Goal: Book appointment/travel/reservation

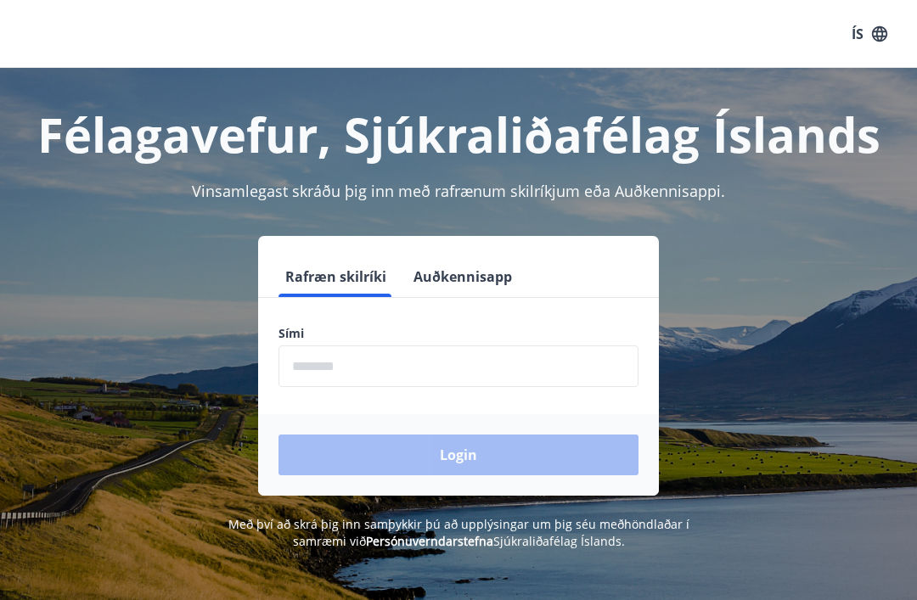
click at [476, 374] on input "phone" at bounding box center [458, 367] width 360 height 42
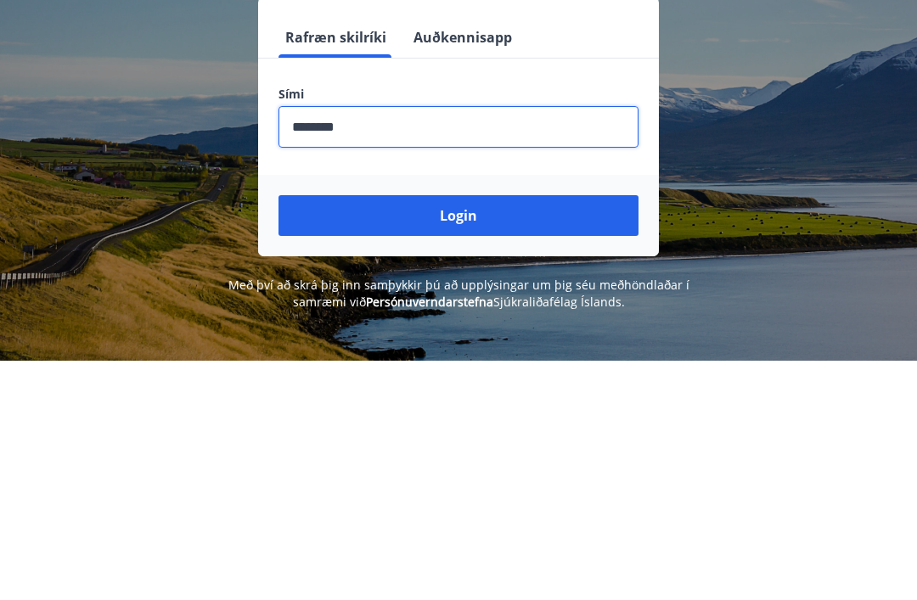
scroll to position [239, 0]
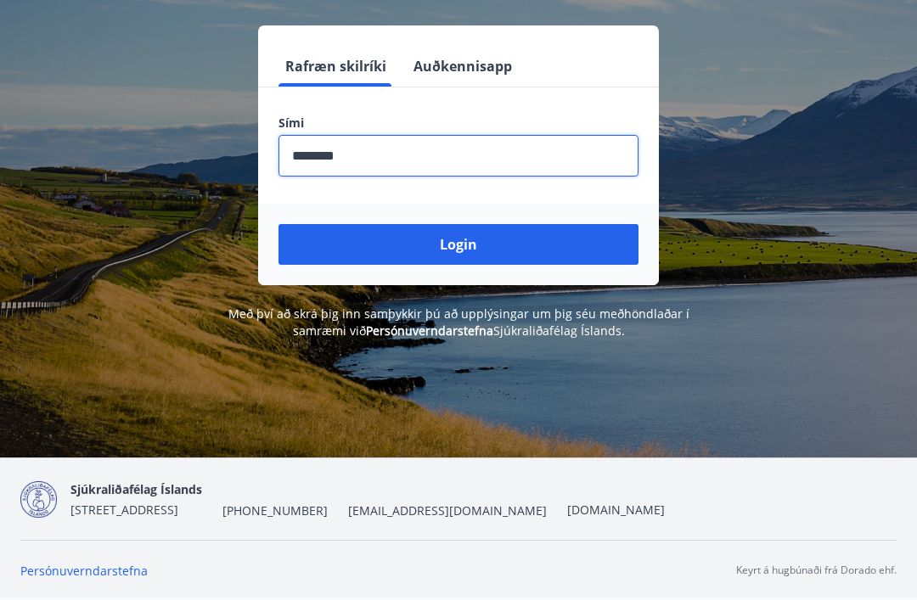
type input "********"
click at [529, 224] on button "Login" at bounding box center [458, 244] width 360 height 41
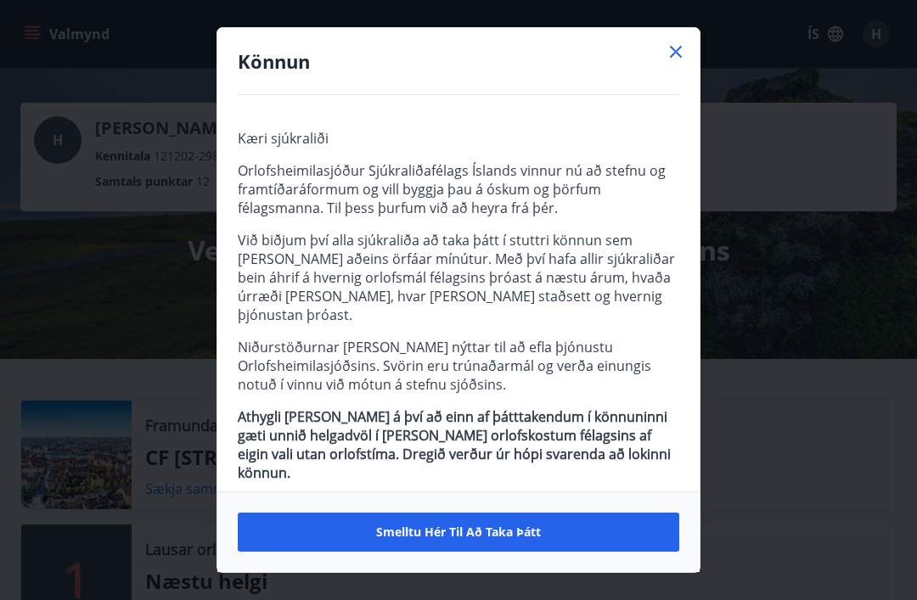
click at [673, 47] on icon at bounding box center [676, 52] width 20 height 20
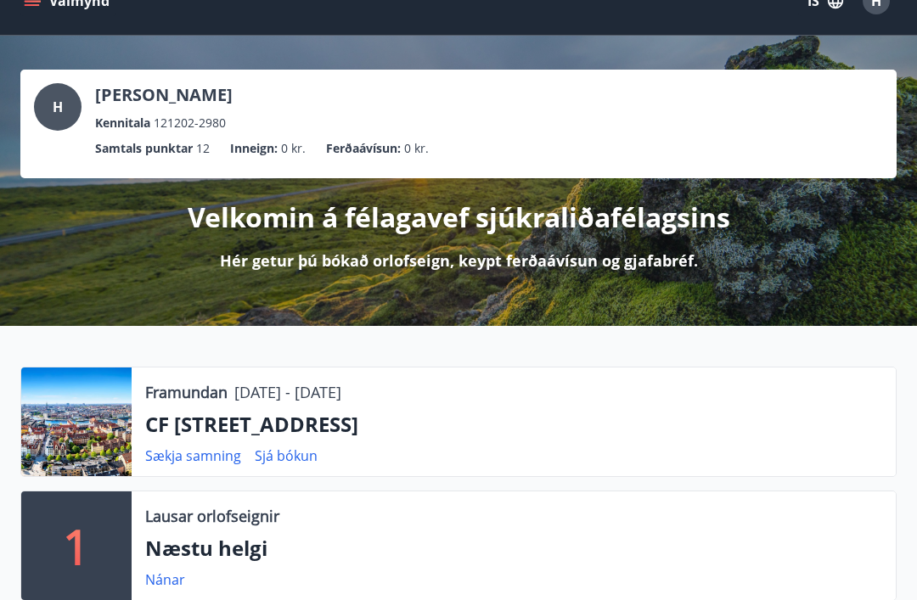
scroll to position [42, 0]
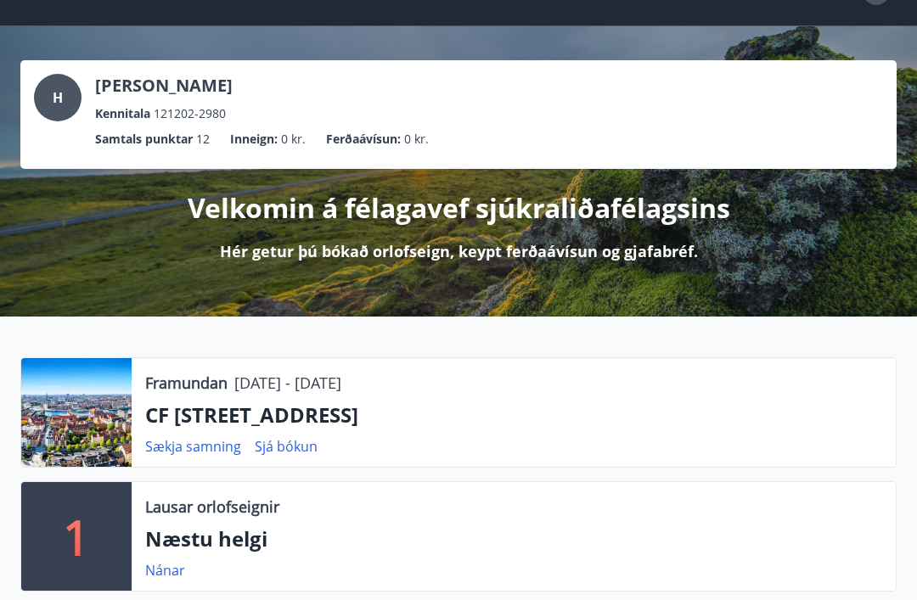
click at [405, 426] on p "CF [STREET_ADDRESS]" at bounding box center [513, 415] width 737 height 29
click at [193, 413] on p "CF [STREET_ADDRESS]" at bounding box center [513, 415] width 737 height 29
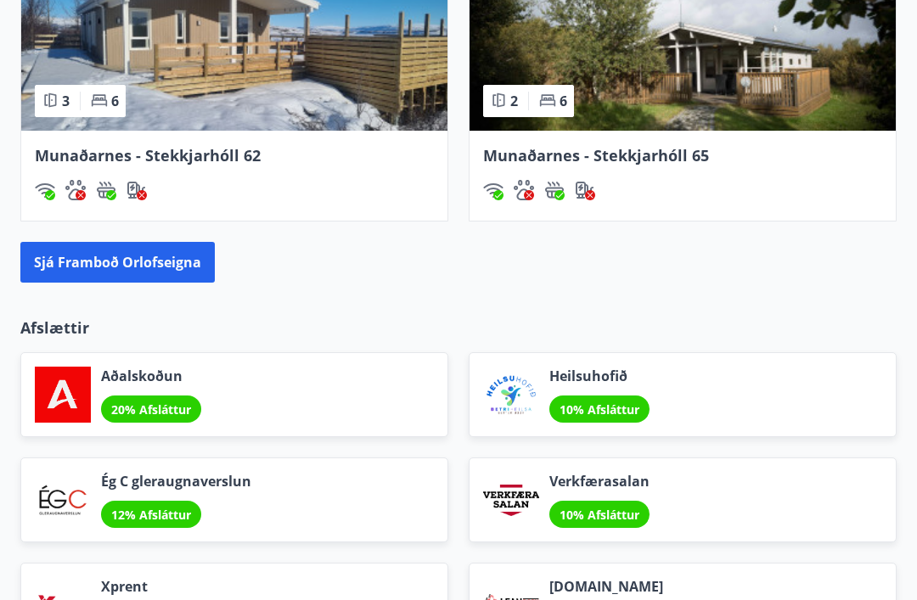
scroll to position [1781, 0]
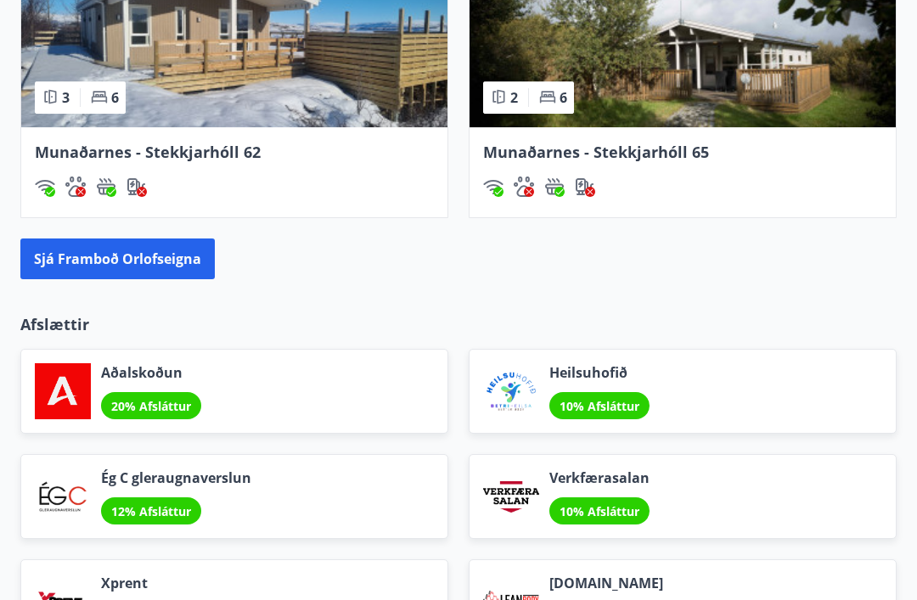
click at [157, 273] on button "Sjá framboð orlofseigna" at bounding box center [117, 259] width 194 height 41
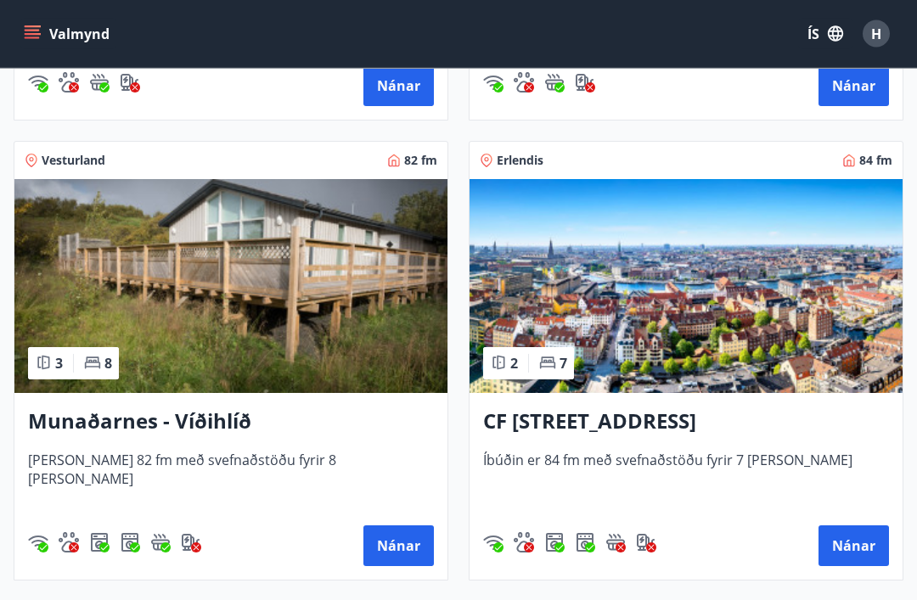
scroll to position [695, 0]
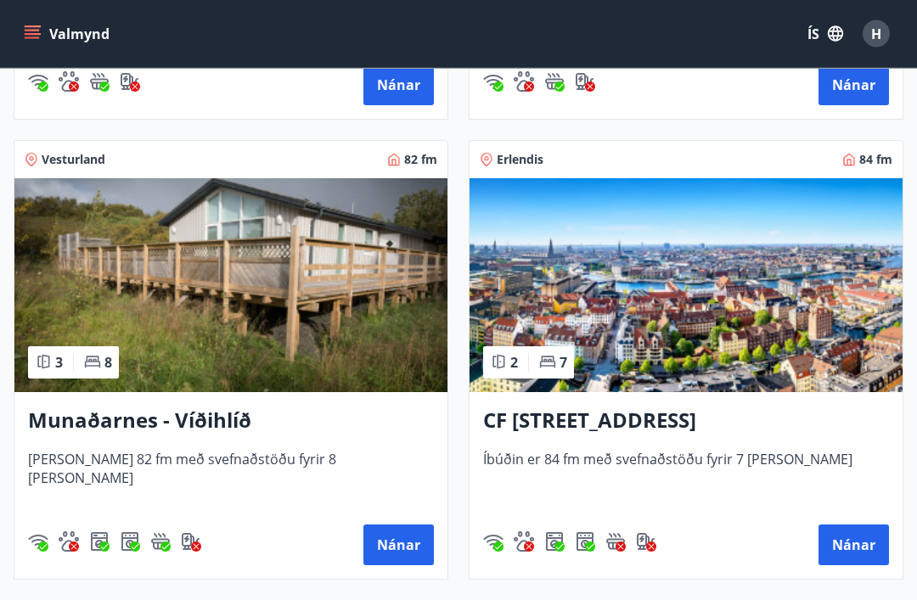
click at [859, 548] on button "Nánar" at bounding box center [853, 546] width 70 height 41
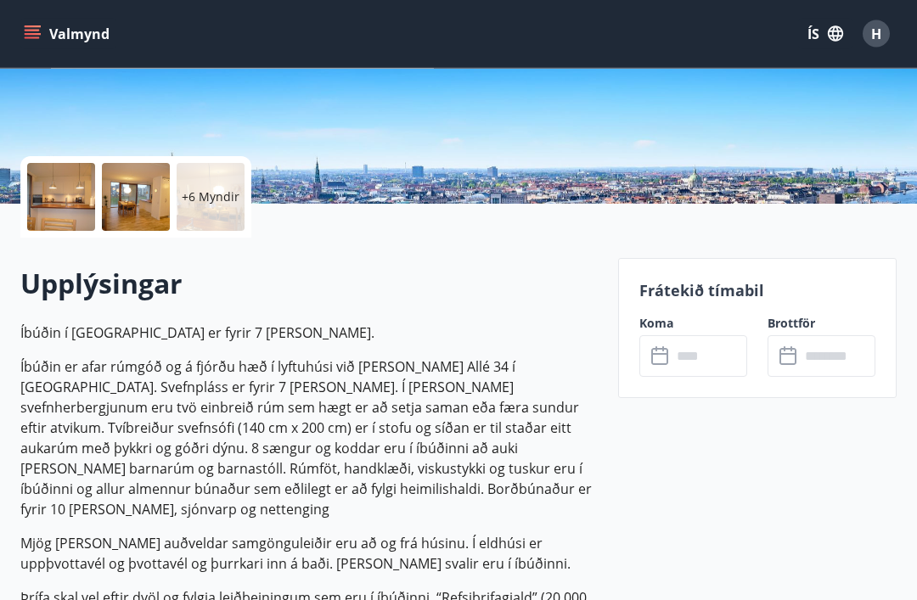
scroll to position [306, 0]
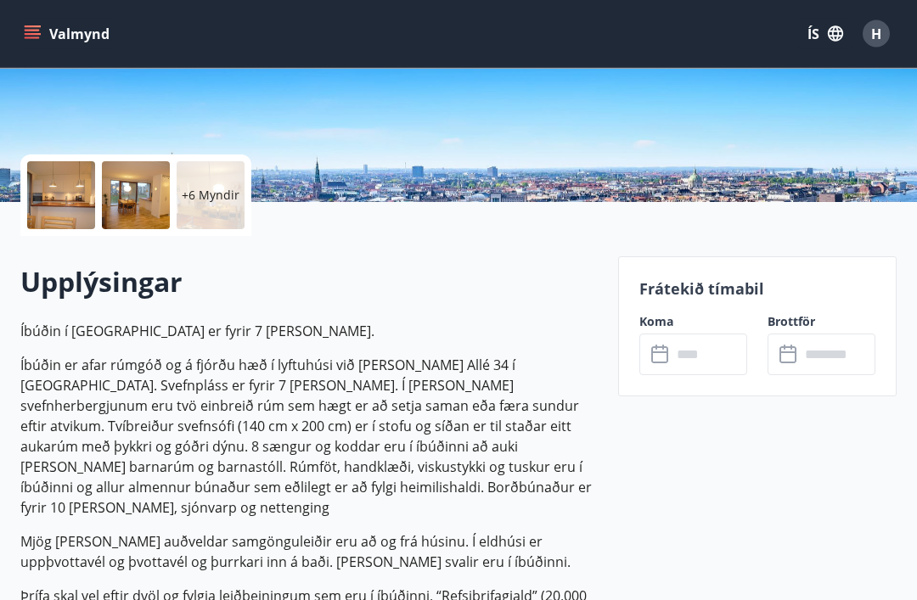
click at [68, 212] on div at bounding box center [61, 196] width 68 height 68
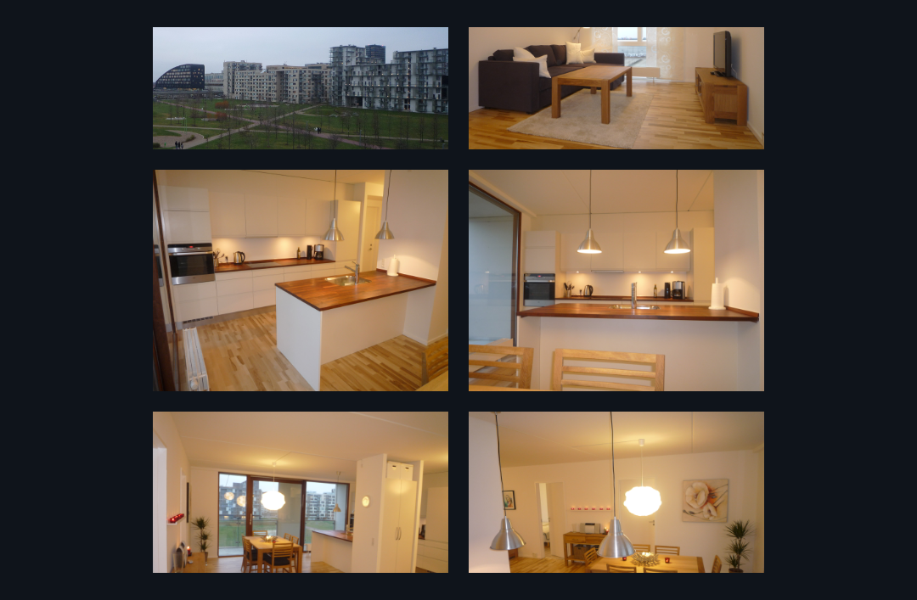
scroll to position [0, 0]
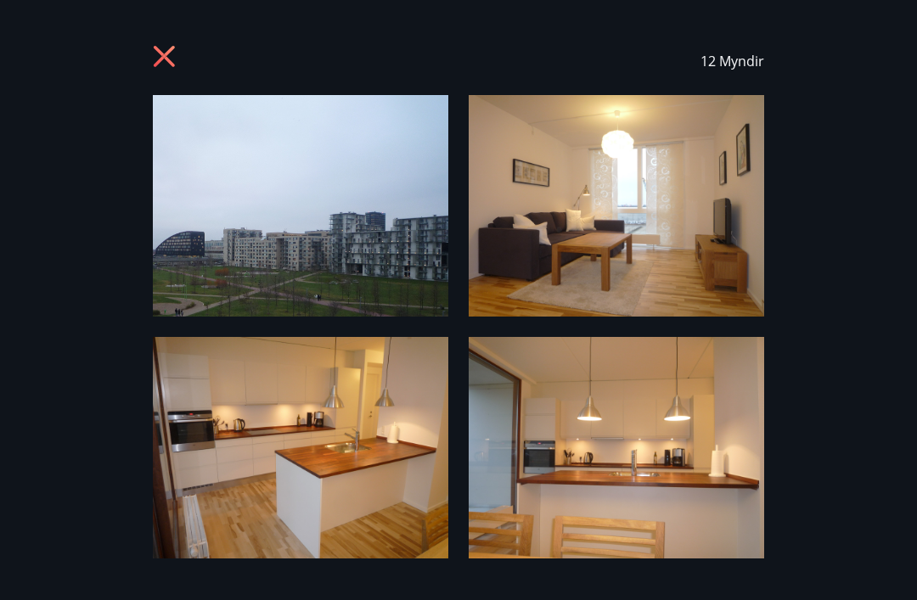
click at [166, 53] on icon at bounding box center [164, 56] width 21 height 21
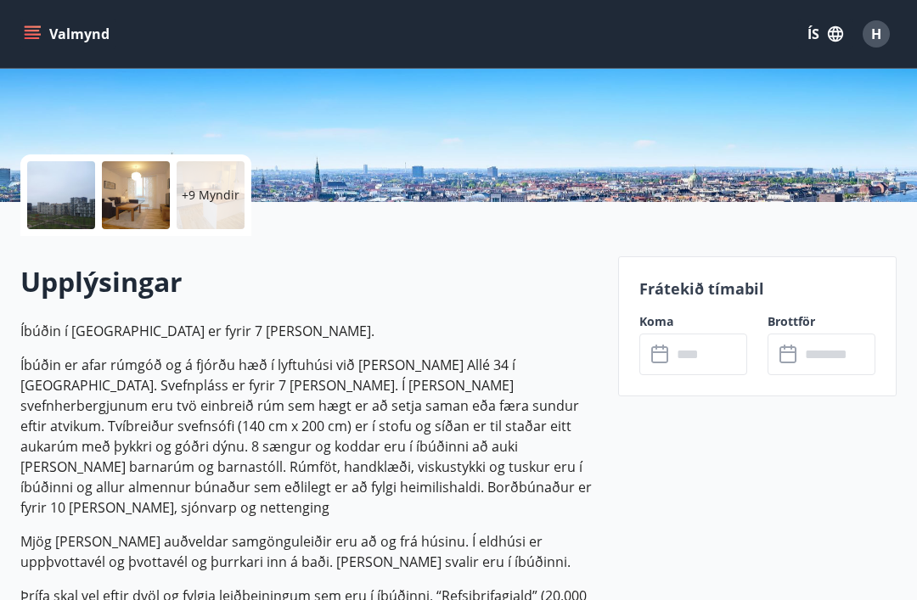
click at [544, 531] on p "Mjög [PERSON_NAME] auðveldar samgönguleiðir eru að og frá húsinu. Í eldhúsi er …" at bounding box center [308, 551] width 577 height 41
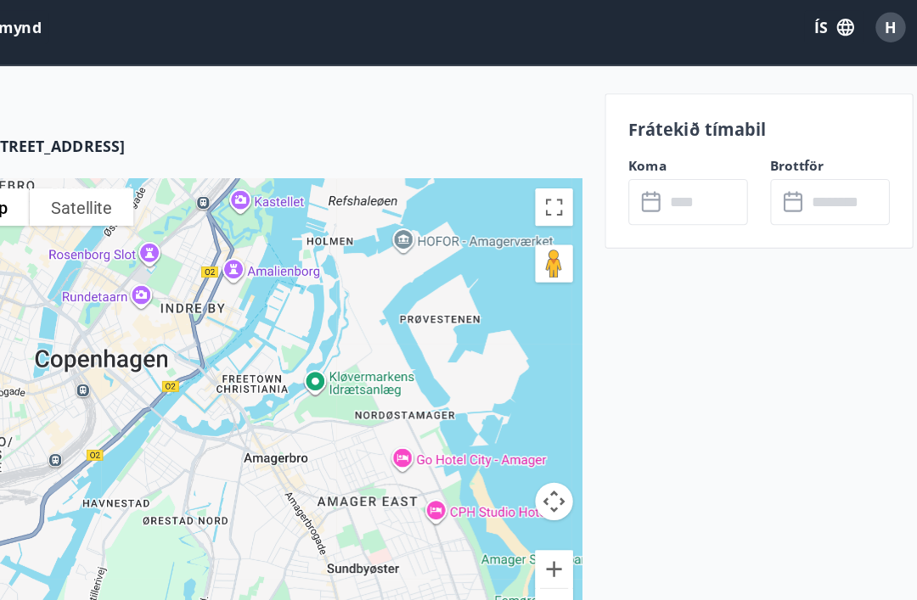
scroll to position [3039, 0]
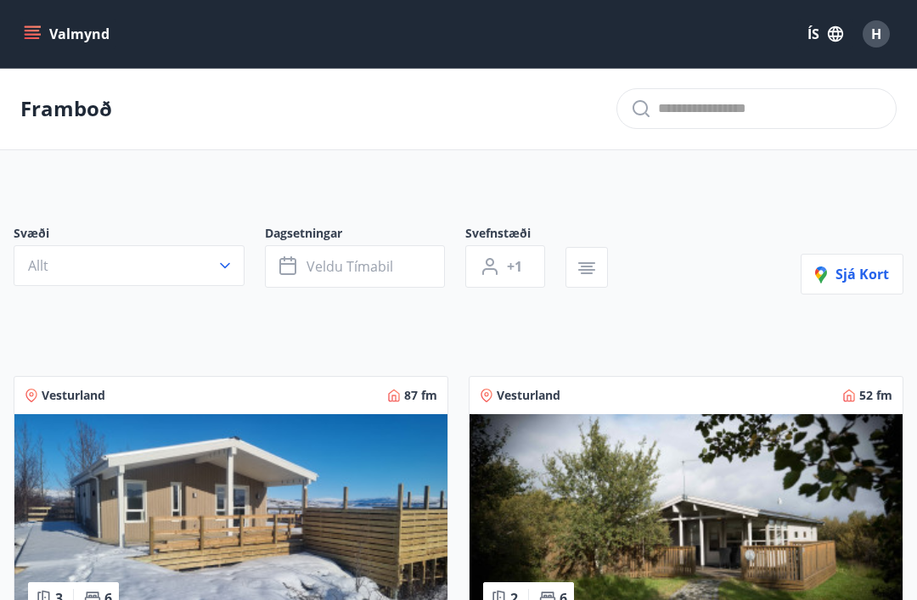
click at [43, 32] on button "Valmynd" at bounding box center [68, 34] width 96 height 31
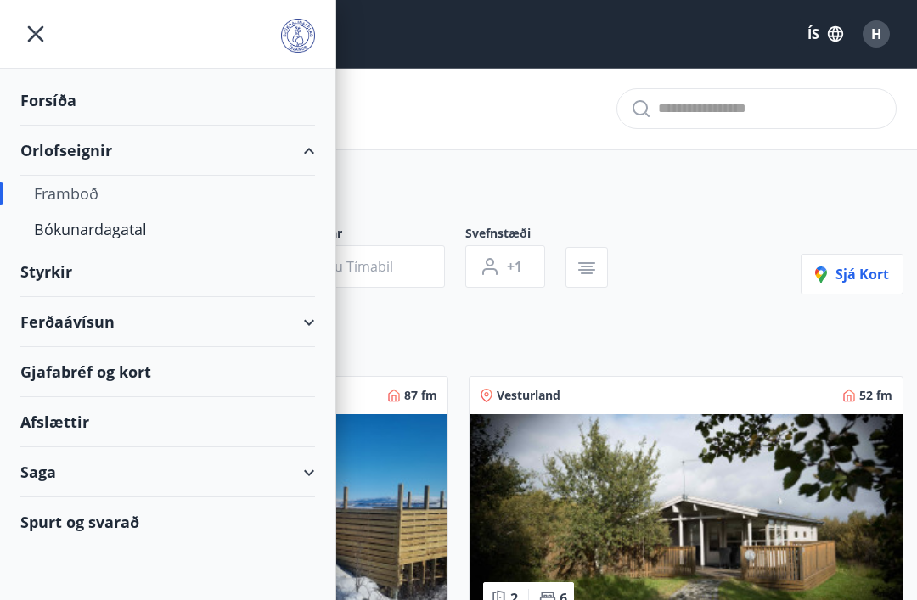
click at [65, 185] on div "Framboð" at bounding box center [167, 194] width 267 height 36
click at [55, 190] on div "Framboð" at bounding box center [167, 194] width 267 height 36
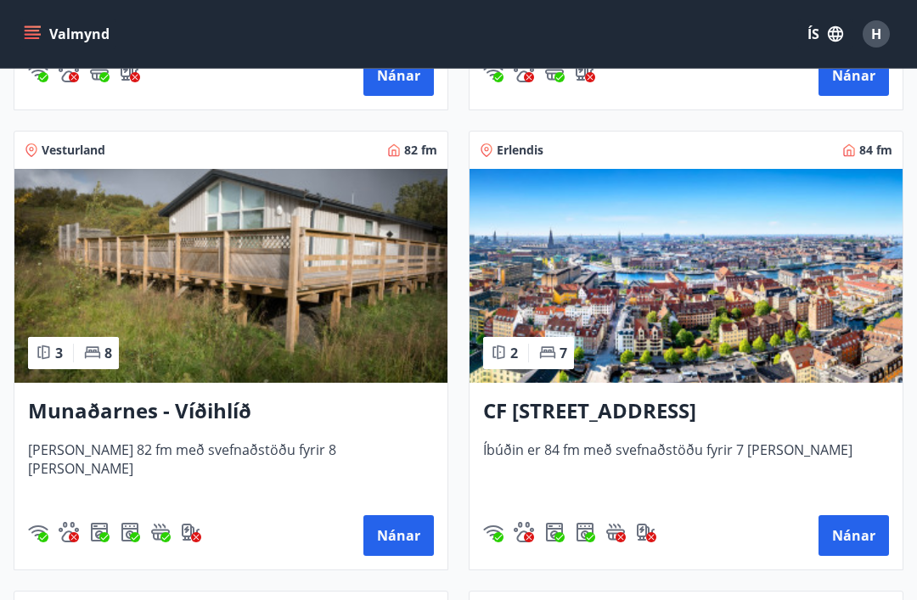
scroll to position [706, 0]
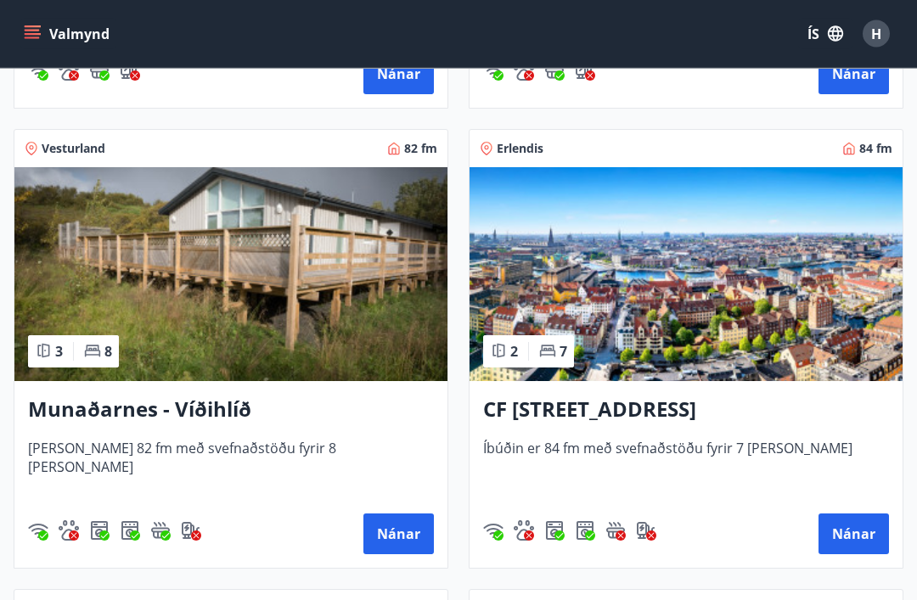
click at [759, 403] on h3 "CF [STREET_ADDRESS]" at bounding box center [686, 411] width 406 height 31
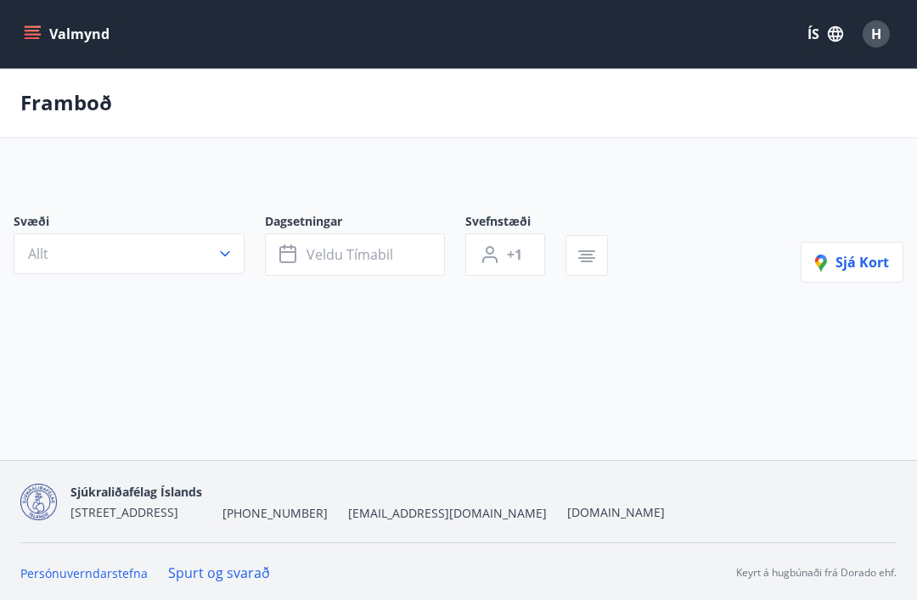
scroll to position [54, 0]
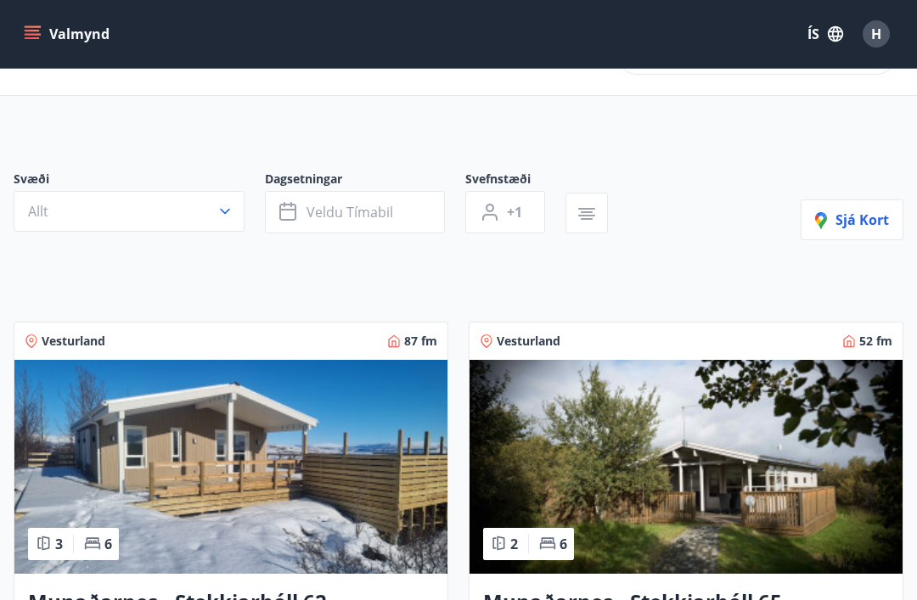
click at [52, 42] on button "Valmynd" at bounding box center [68, 34] width 96 height 31
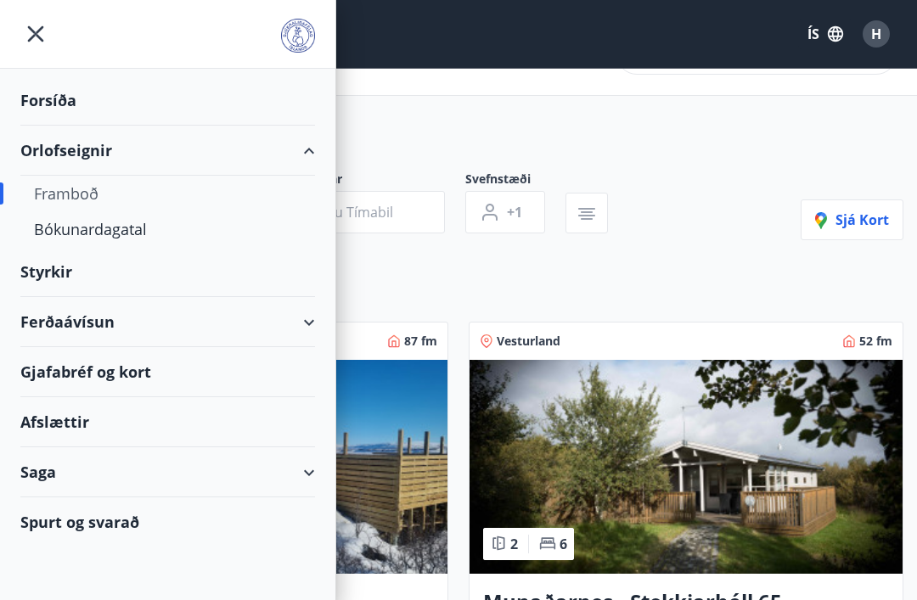
click at [70, 231] on div "Bókunardagatal" at bounding box center [167, 229] width 267 height 36
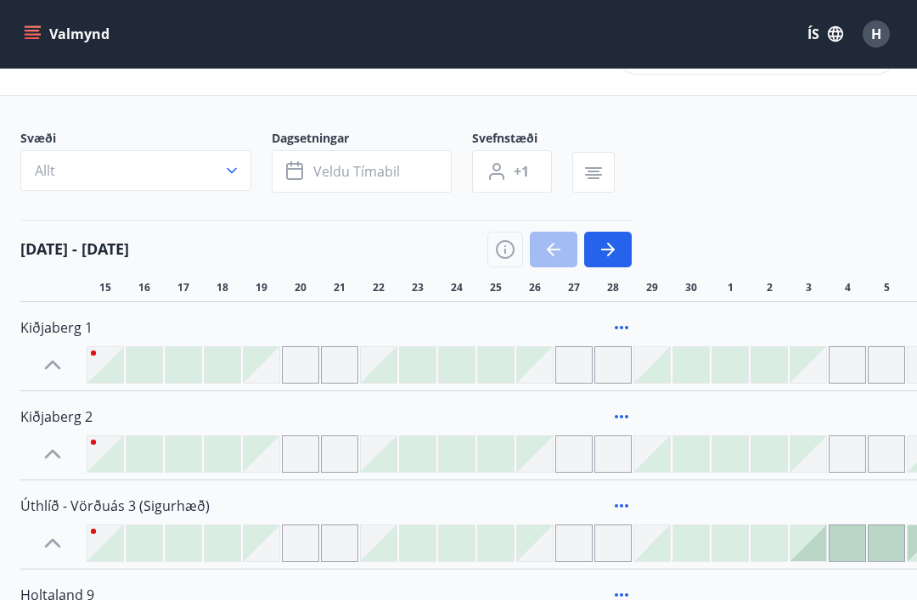
click at [613, 247] on icon "button" at bounding box center [608, 249] width 20 height 20
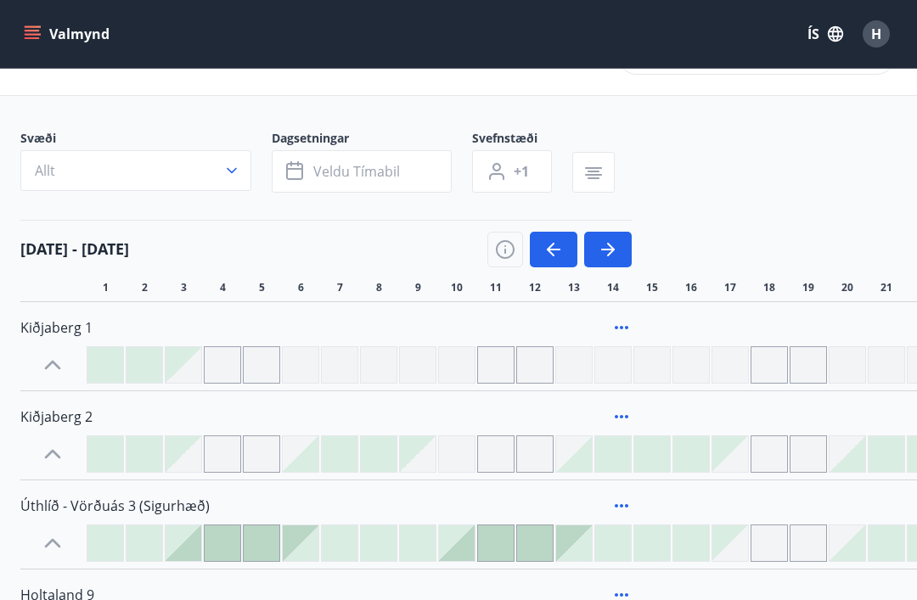
click at [616, 253] on icon "button" at bounding box center [608, 249] width 20 height 20
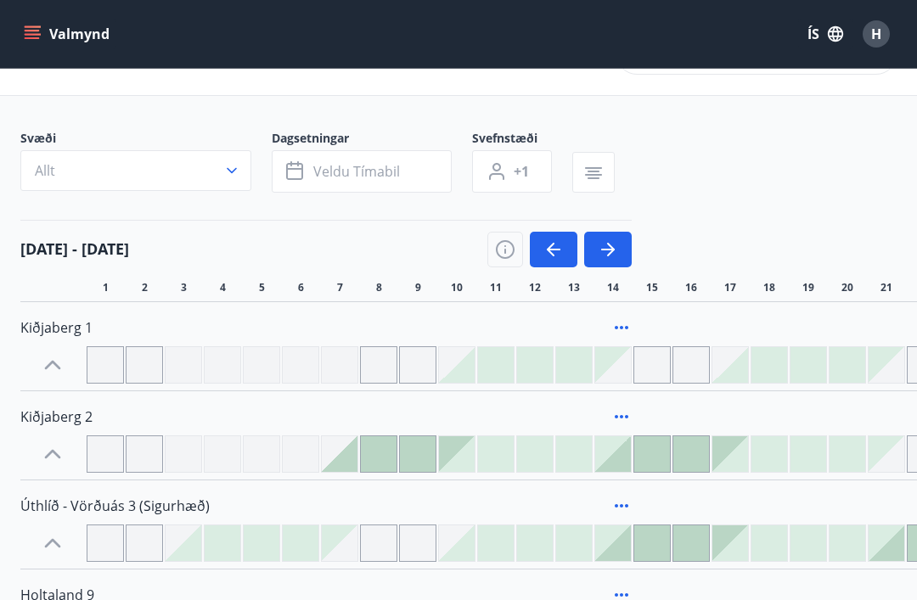
click at [621, 258] on button "button" at bounding box center [608, 250] width 48 height 36
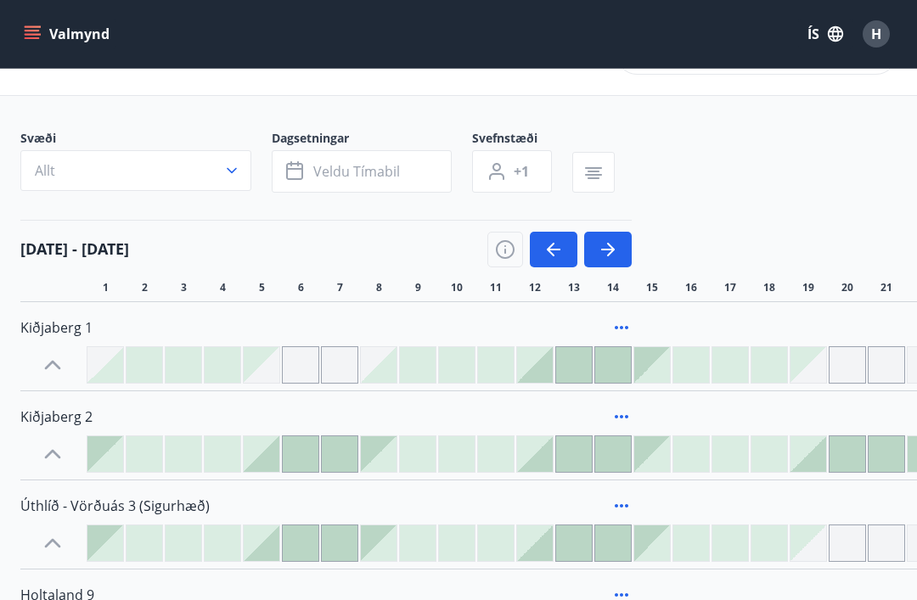
click at [613, 256] on icon "button" at bounding box center [608, 249] width 20 height 20
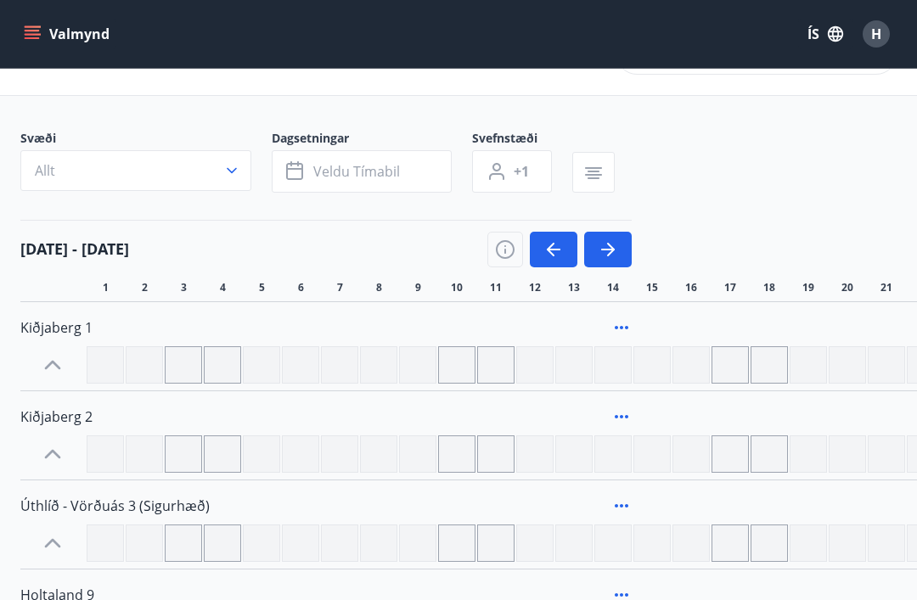
click at [629, 243] on button "button" at bounding box center [608, 250] width 48 height 36
click at [619, 250] on button "button" at bounding box center [608, 250] width 48 height 36
click at [233, 173] on icon "button" at bounding box center [231, 170] width 17 height 17
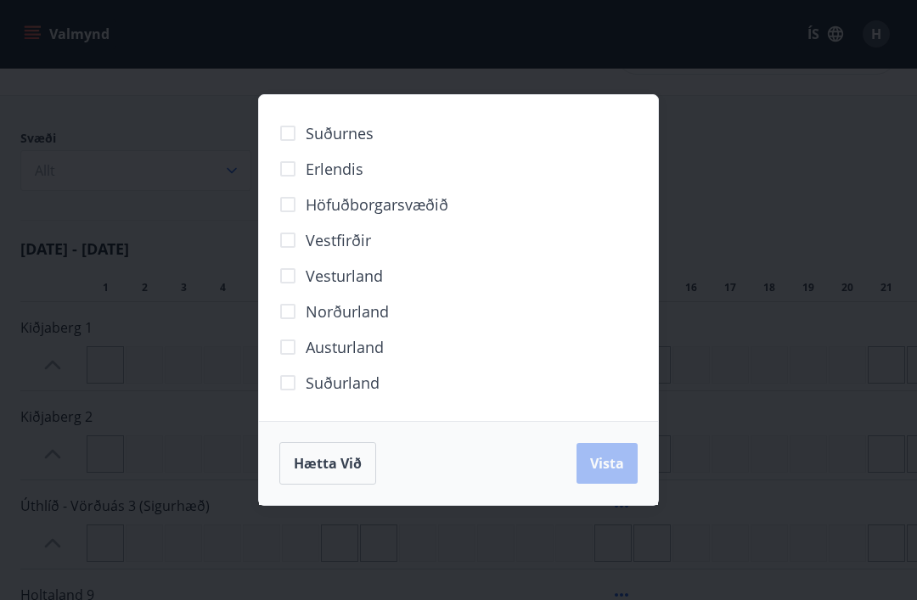
click at [336, 173] on span "Erlendis" at bounding box center [335, 169] width 58 height 22
click at [621, 458] on span "Vista" at bounding box center [607, 463] width 34 height 19
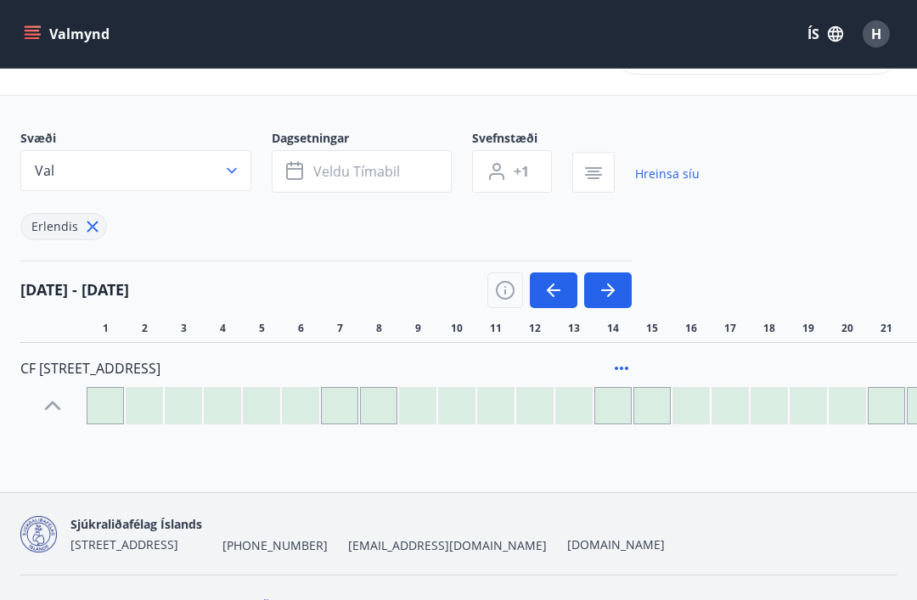
click at [427, 175] on button "Veldu tímabil" at bounding box center [362, 171] width 180 height 42
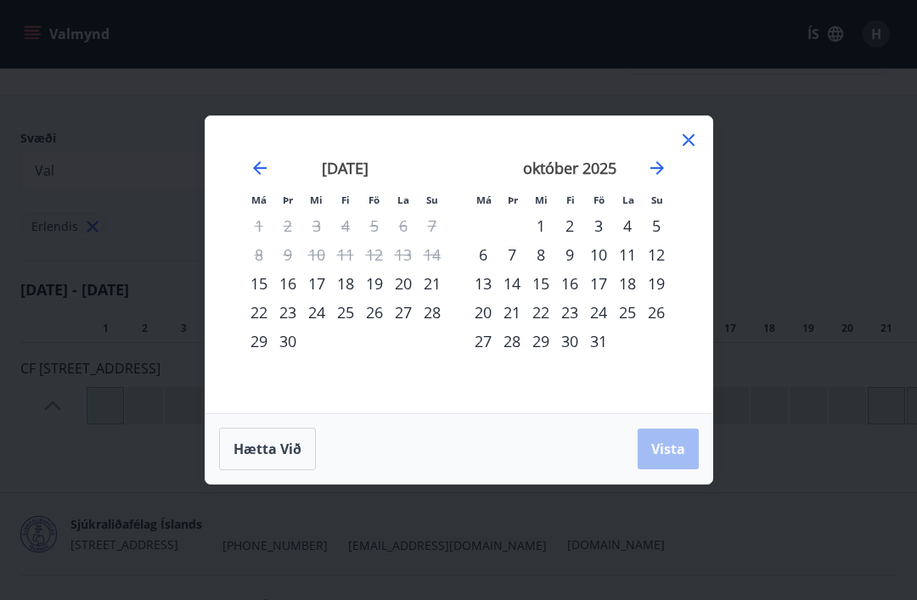
click at [688, 143] on icon at bounding box center [688, 140] width 20 height 20
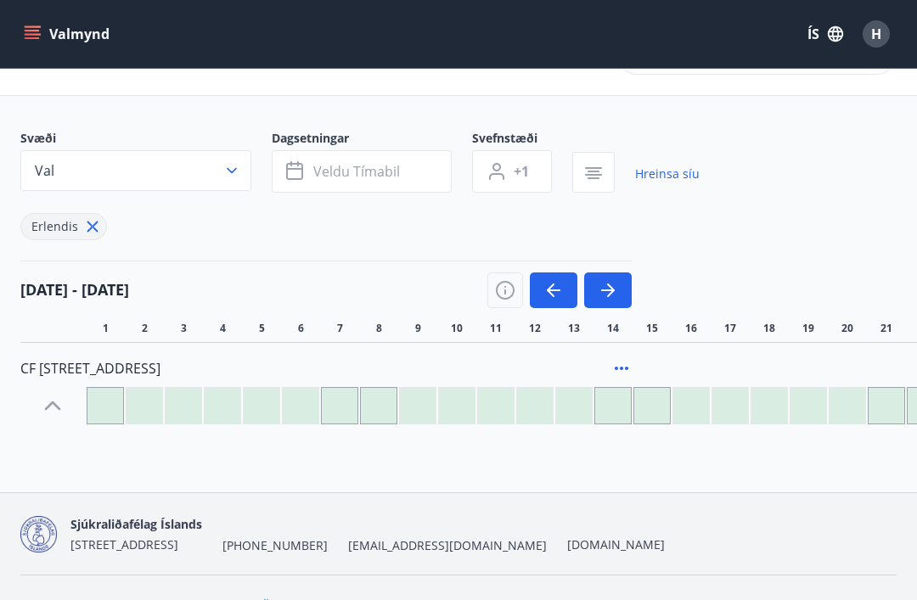
click at [425, 175] on button "Veldu tímabil" at bounding box center [362, 171] width 180 height 42
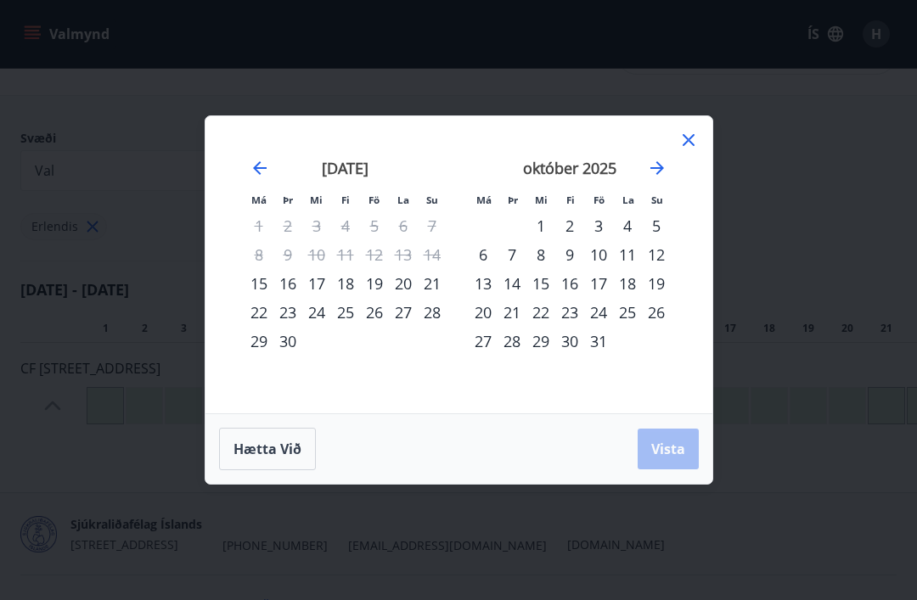
click at [655, 177] on icon "Move forward to switch to the next month." at bounding box center [657, 168] width 20 height 20
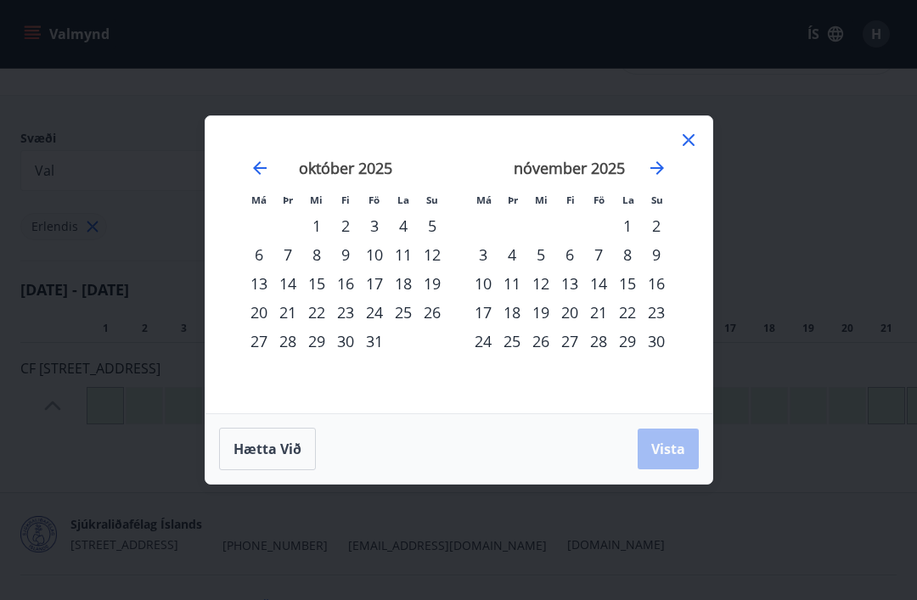
click at [658, 176] on icon "Move forward to switch to the next month." at bounding box center [657, 168] width 20 height 20
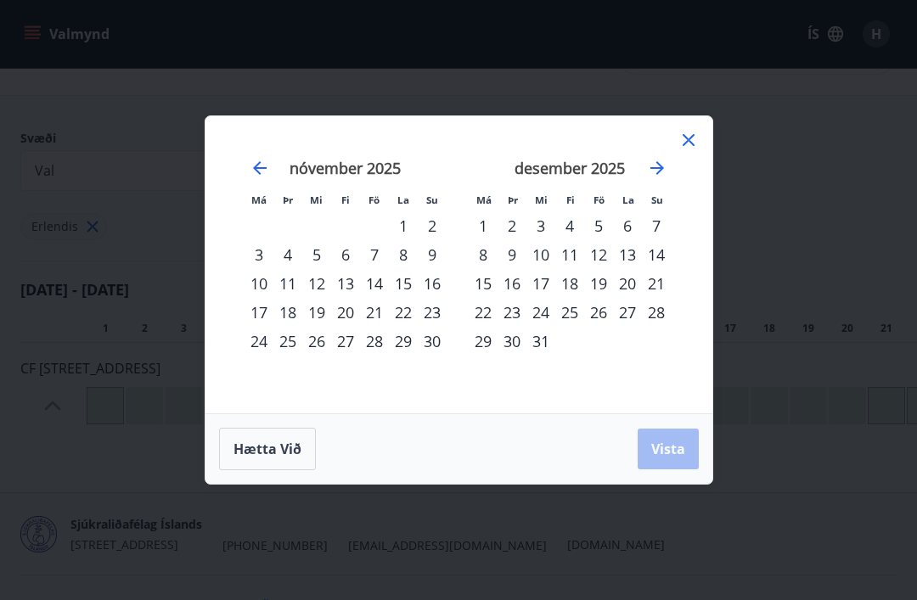
click at [656, 166] on icon "Move forward to switch to the next month." at bounding box center [657, 168] width 20 height 20
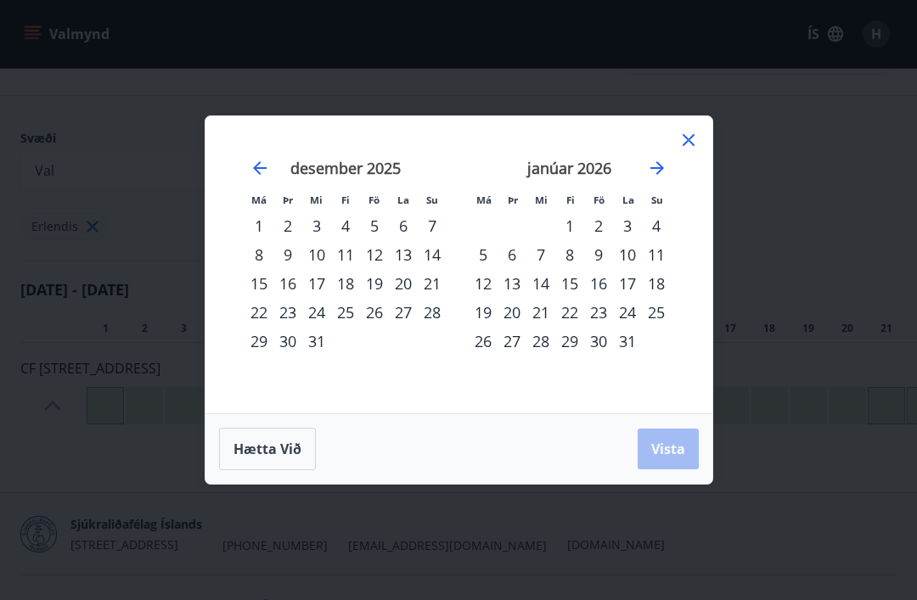
click at [654, 174] on icon "Move forward to switch to the next month." at bounding box center [657, 168] width 20 height 20
click at [267, 172] on icon "Move backward to switch to the previous month." at bounding box center [260, 168] width 20 height 20
click at [261, 237] on div "1" at bounding box center [259, 225] width 29 height 29
click at [350, 228] on div "4" at bounding box center [345, 225] width 29 height 29
click at [672, 436] on button "Vista" at bounding box center [668, 449] width 61 height 41
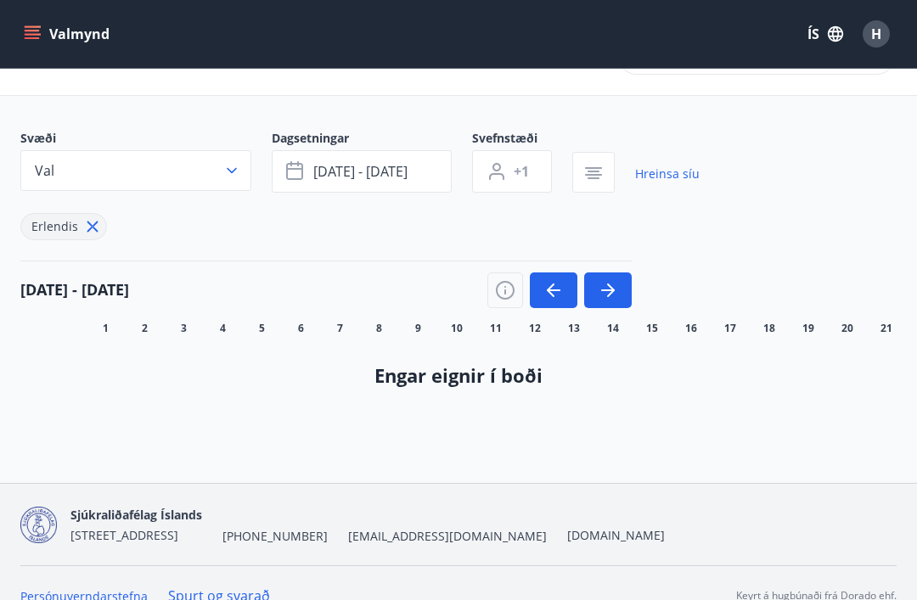
click at [419, 175] on button "[DATE] - [DATE]" at bounding box center [362, 171] width 180 height 42
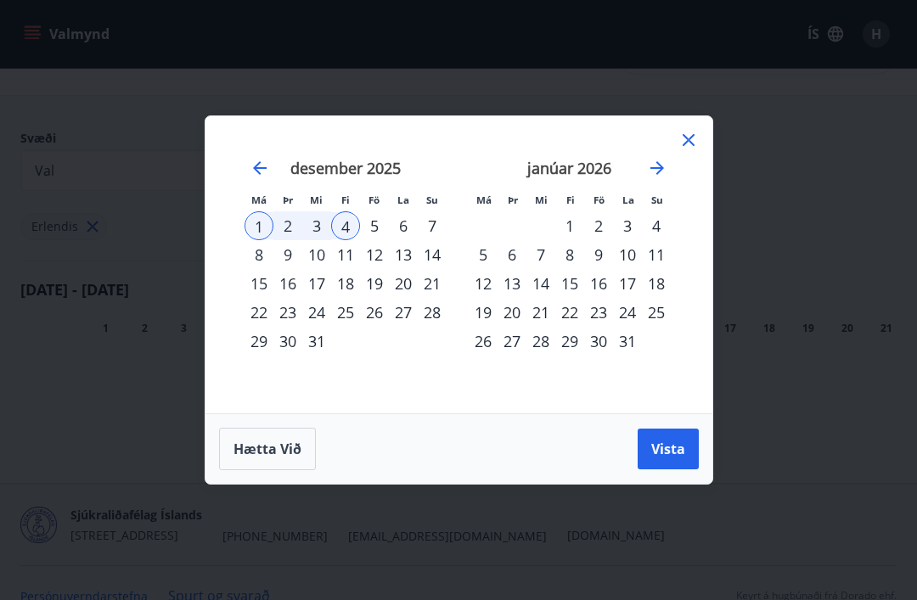
click at [374, 238] on div "5" at bounding box center [374, 225] width 29 height 29
click at [296, 264] on div "9" at bounding box center [287, 254] width 29 height 29
click at [695, 423] on div "Hætta við Vista" at bounding box center [458, 448] width 507 height 70
click at [694, 422] on div "Hætta við Vista" at bounding box center [458, 448] width 507 height 70
click at [681, 448] on span "Vista" at bounding box center [668, 449] width 34 height 19
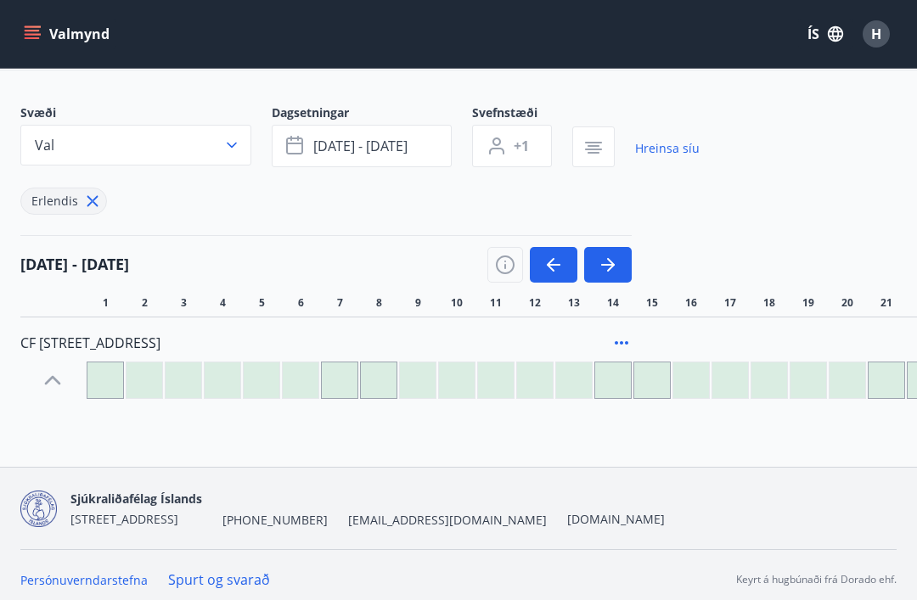
scroll to position [89, 0]
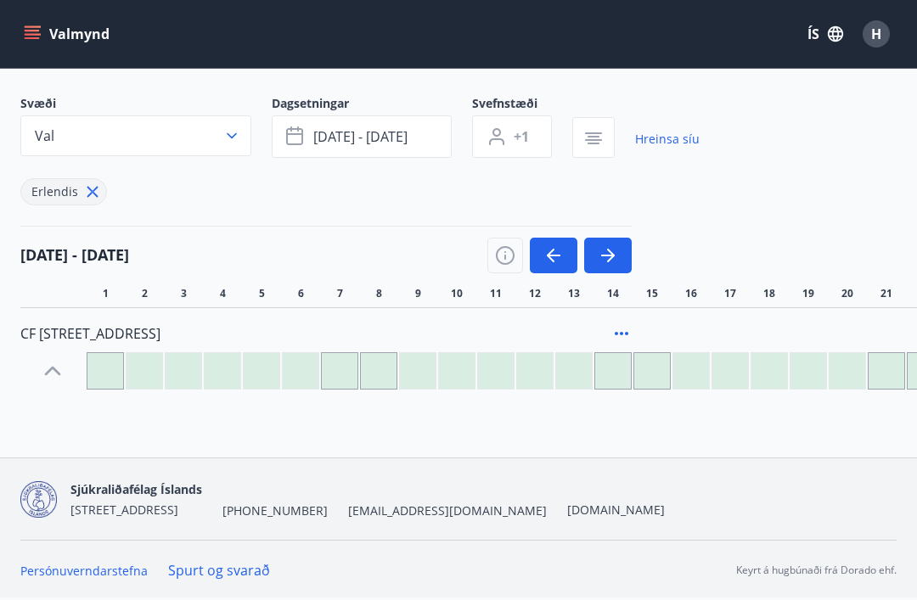
click at [868, 41] on div "H" at bounding box center [876, 33] width 27 height 27
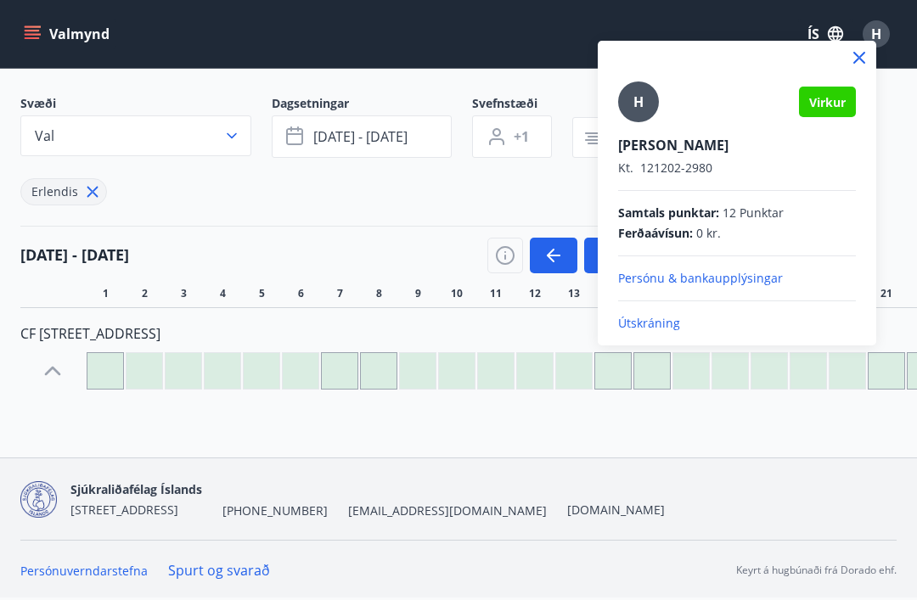
click at [613, 463] on div at bounding box center [458, 300] width 917 height 600
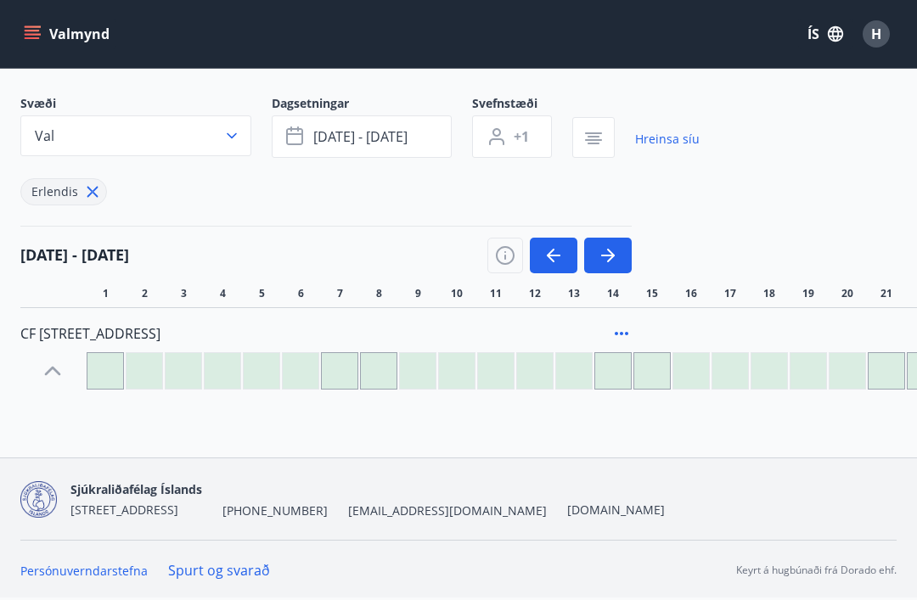
click at [76, 36] on button "Valmynd" at bounding box center [68, 34] width 96 height 31
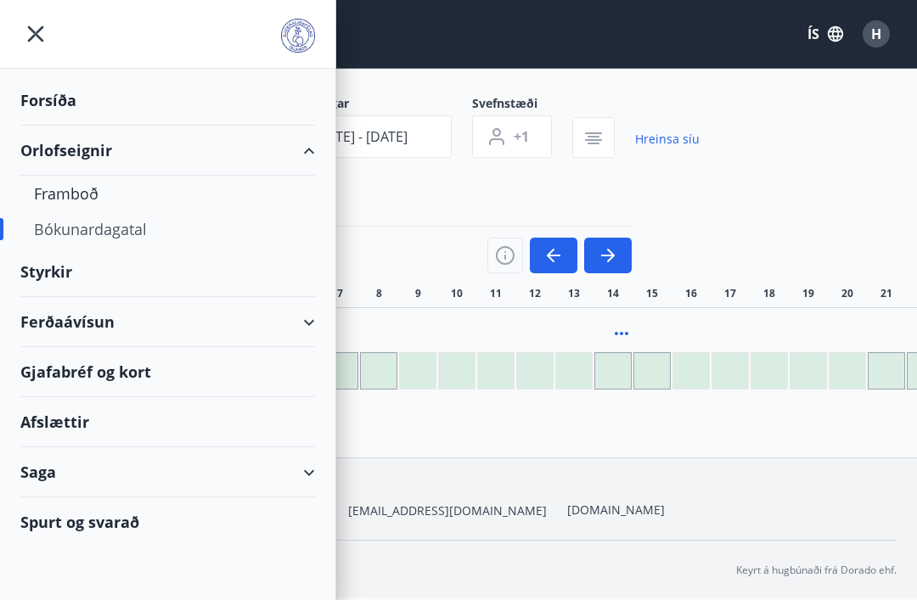
click at [72, 329] on div "Ferðaávísun" at bounding box center [167, 322] width 295 height 50
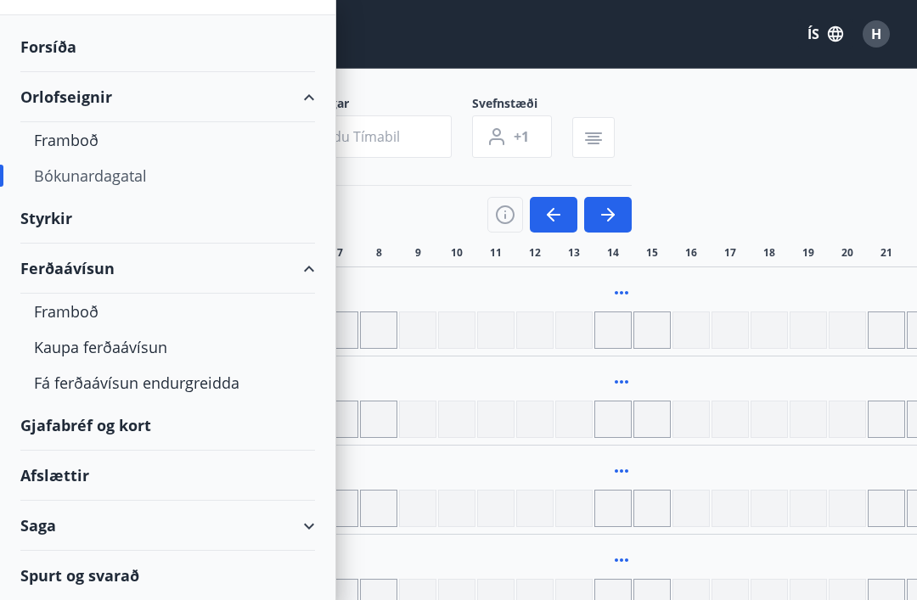
scroll to position [53, 0]
click at [109, 590] on div "Spurt og svarað" at bounding box center [167, 575] width 295 height 49
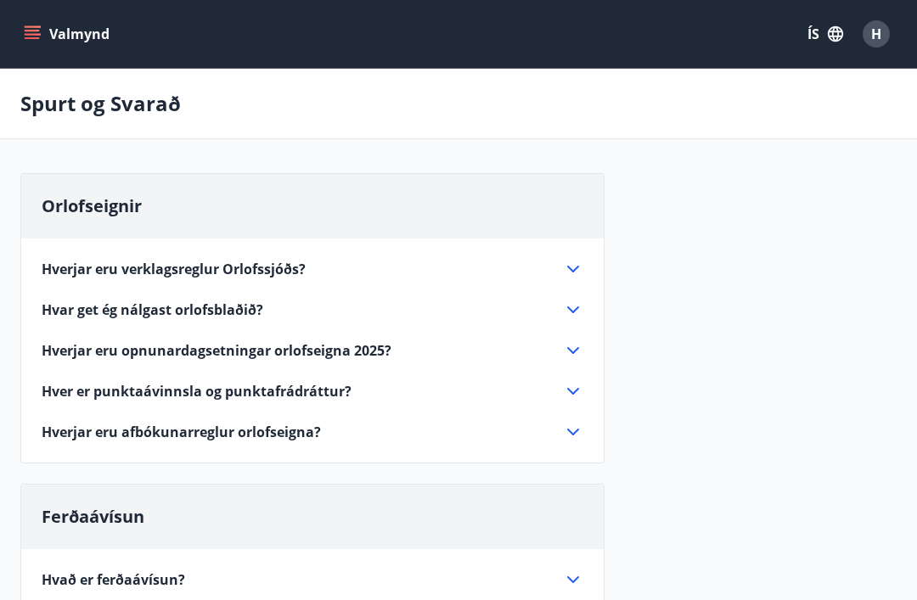
click at [43, 37] on button "Valmynd" at bounding box center [68, 34] width 96 height 31
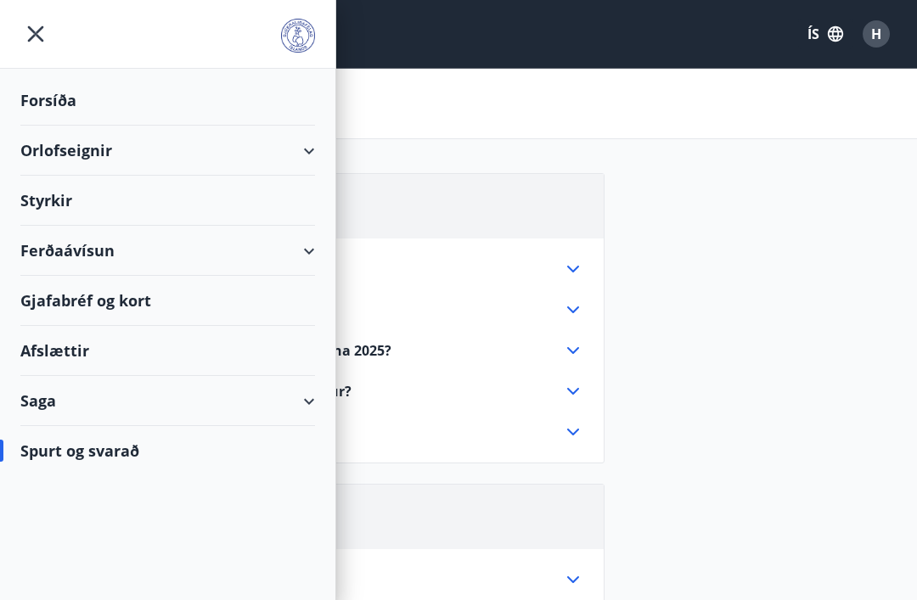
click at [36, 37] on icon "menu" at bounding box center [35, 34] width 31 height 31
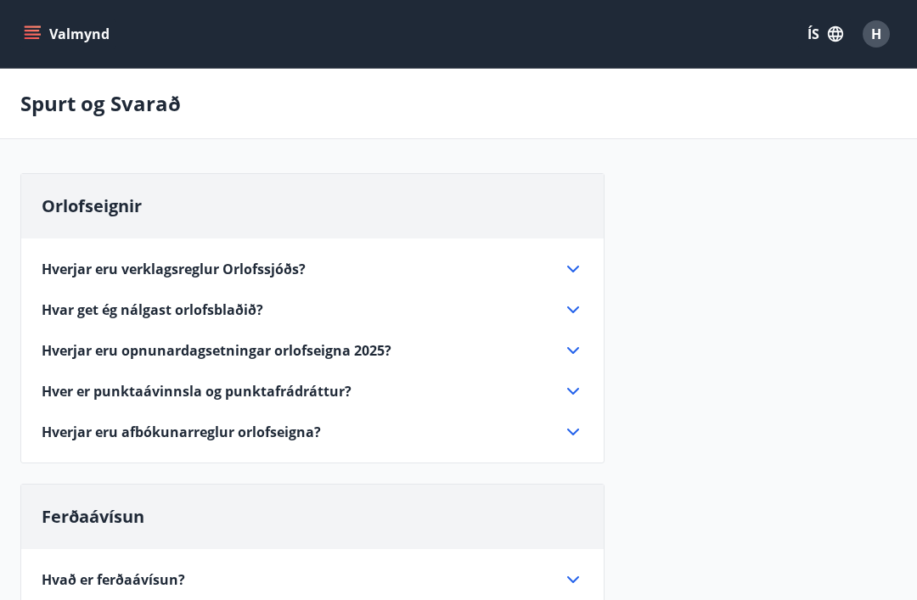
click at [32, 38] on icon "menu" at bounding box center [32, 38] width 15 height 2
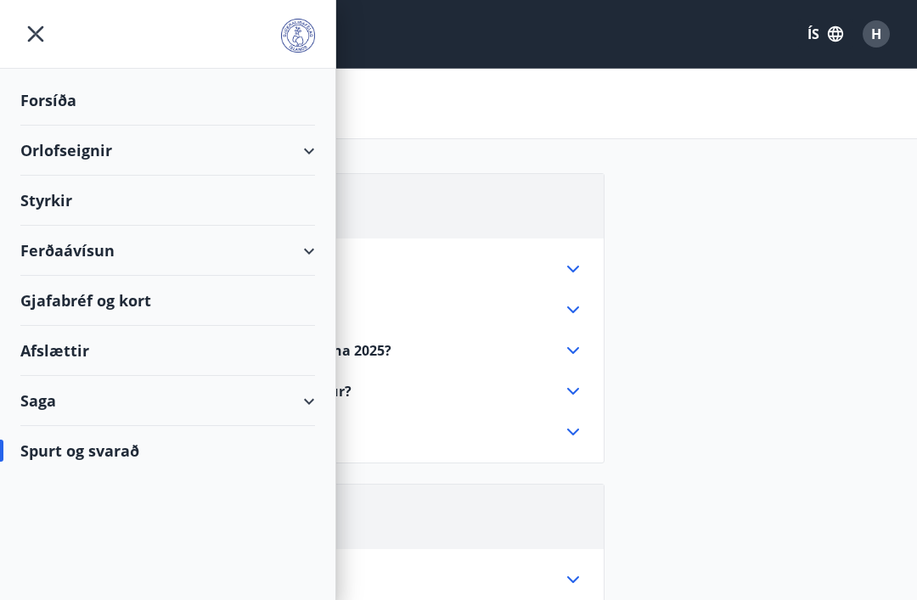
click at [57, 110] on div "Forsíða" at bounding box center [167, 101] width 295 height 50
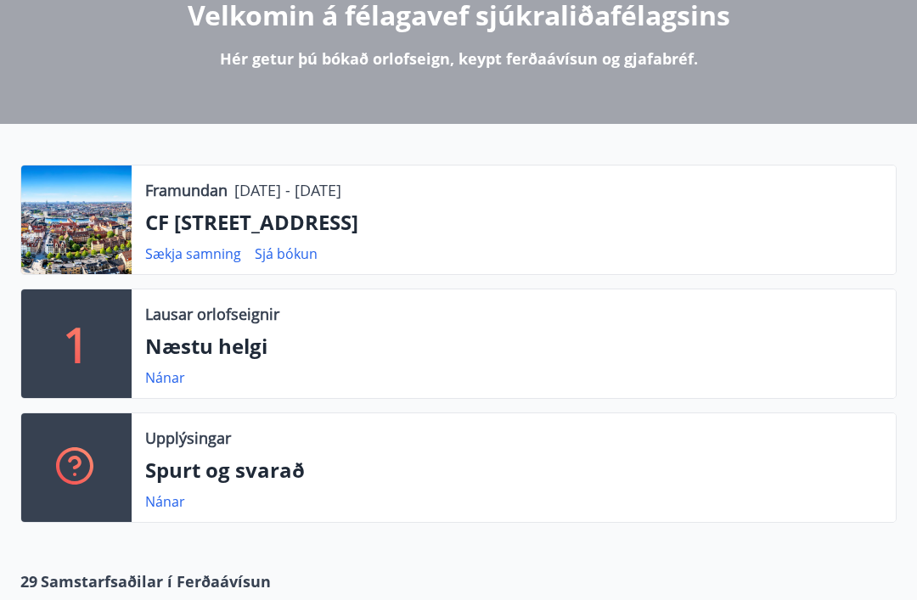
scroll to position [235, 0]
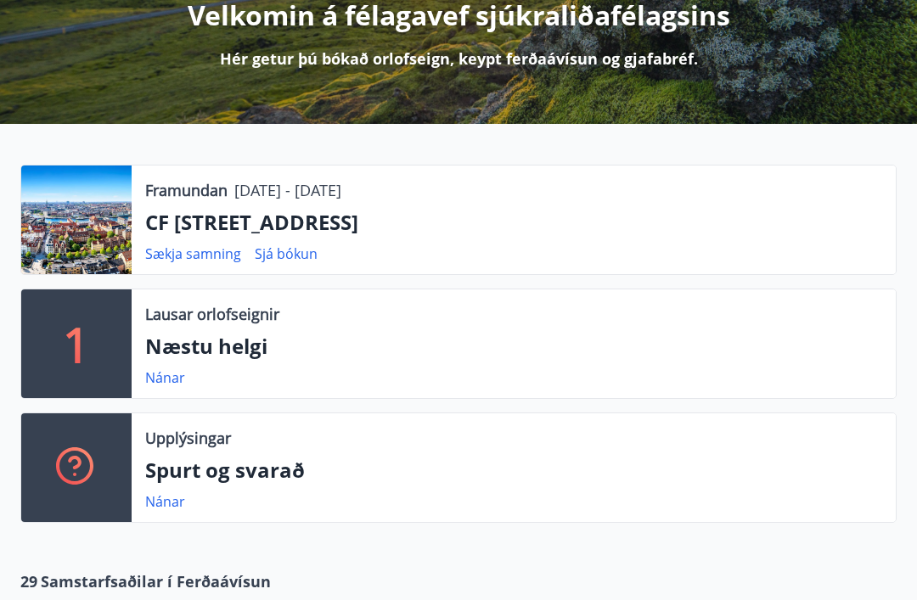
click at [197, 256] on link "Sækja samning" at bounding box center [193, 254] width 96 height 19
click at [186, 257] on link "Sækja samning" at bounding box center [193, 254] width 96 height 19
click at [188, 256] on link "Sækja samning" at bounding box center [193, 254] width 96 height 19
click at [294, 258] on link "Sjá bókun" at bounding box center [286, 254] width 63 height 19
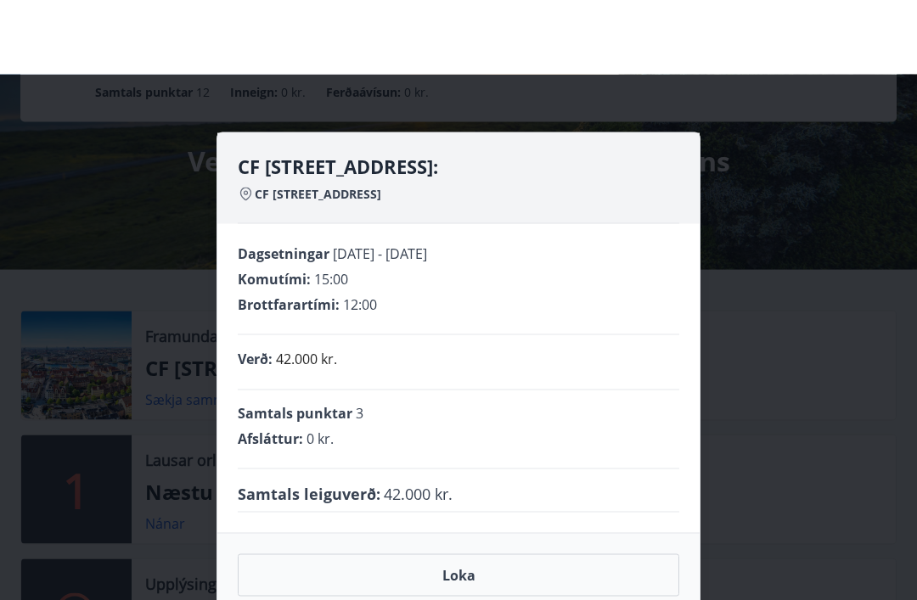
scroll to position [0, 0]
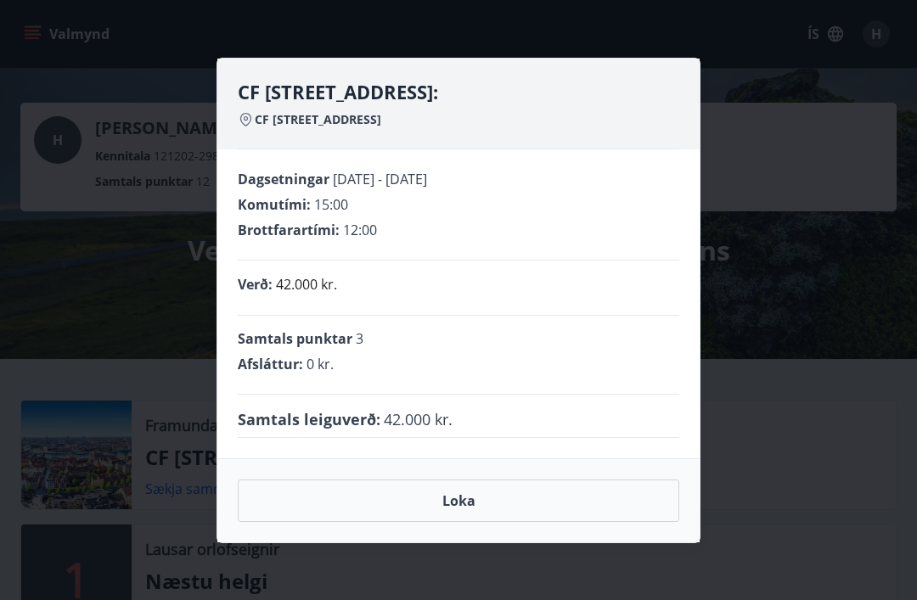
click at [466, 486] on button "Loka" at bounding box center [458, 501] width 441 height 42
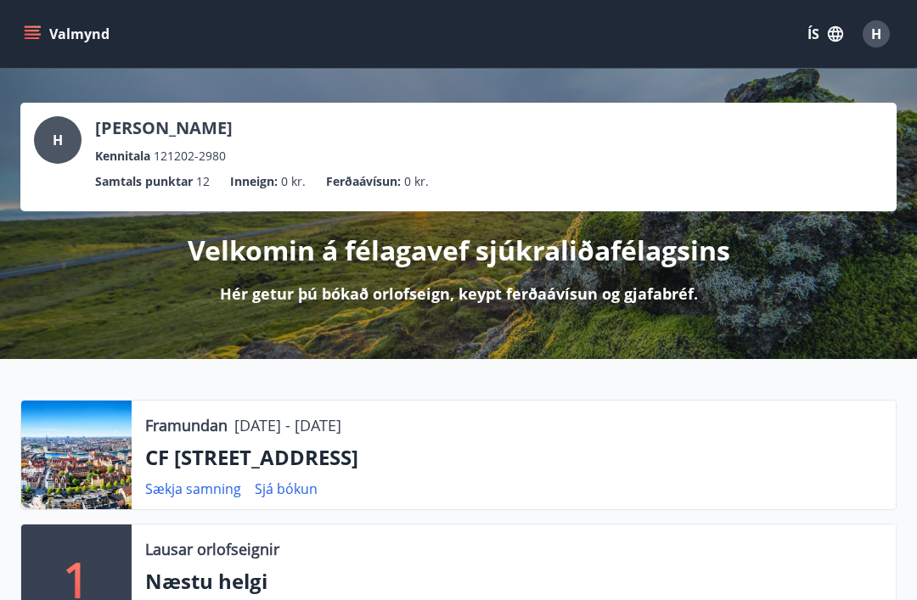
click at [163, 462] on p "CF [STREET_ADDRESS]" at bounding box center [513, 457] width 737 height 29
click at [489, 466] on p "CF [STREET_ADDRESS]" at bounding box center [513, 457] width 737 height 29
click at [510, 458] on p "CF [STREET_ADDRESS]" at bounding box center [513, 457] width 737 height 29
click at [878, 33] on span "H" at bounding box center [876, 34] width 10 height 19
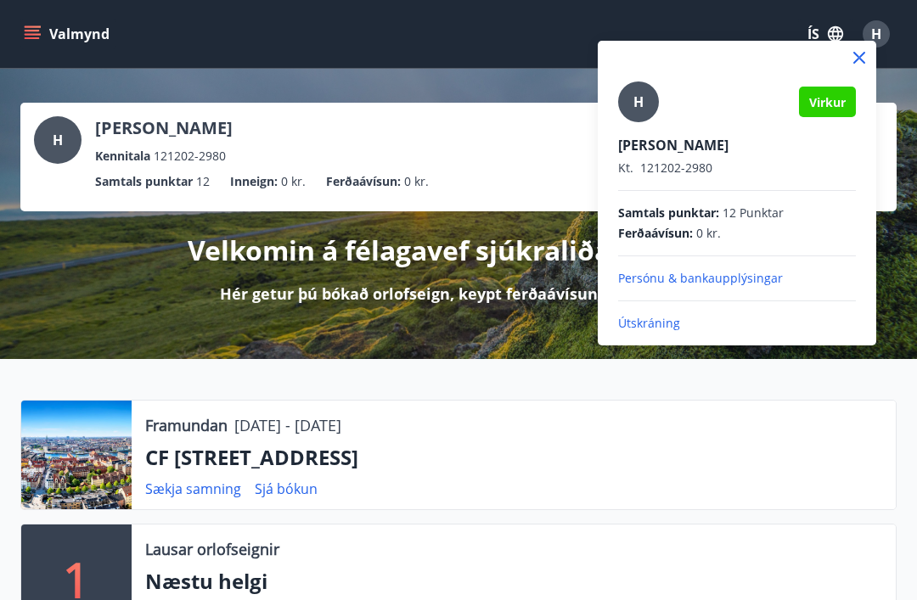
click at [683, 315] on p "Útskráning" at bounding box center [737, 323] width 238 height 17
